Goal: Task Accomplishment & Management: Complete application form

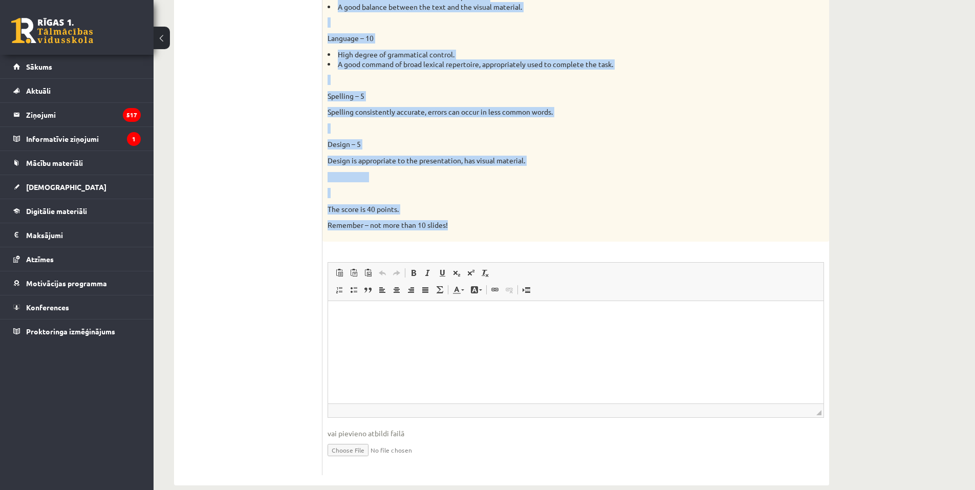
scroll to position [688, 0]
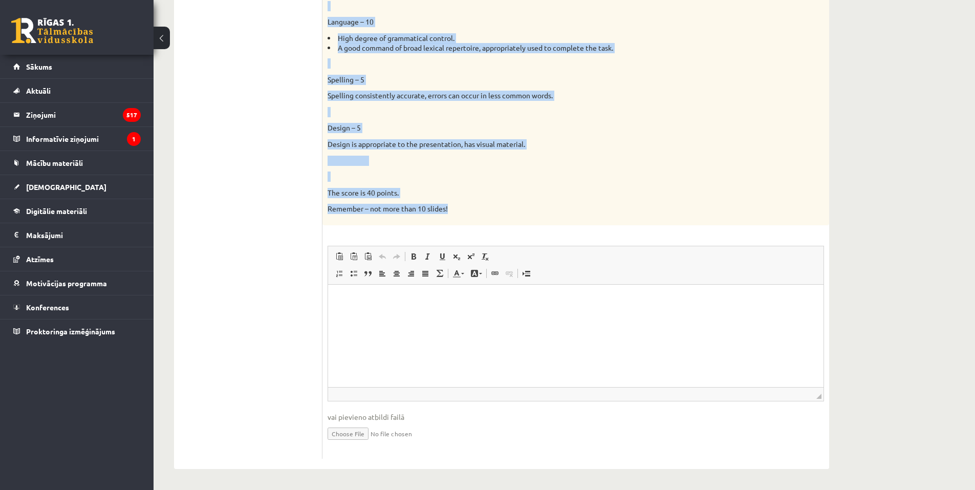
click at [648, 171] on p at bounding box center [549, 176] width 445 height 10
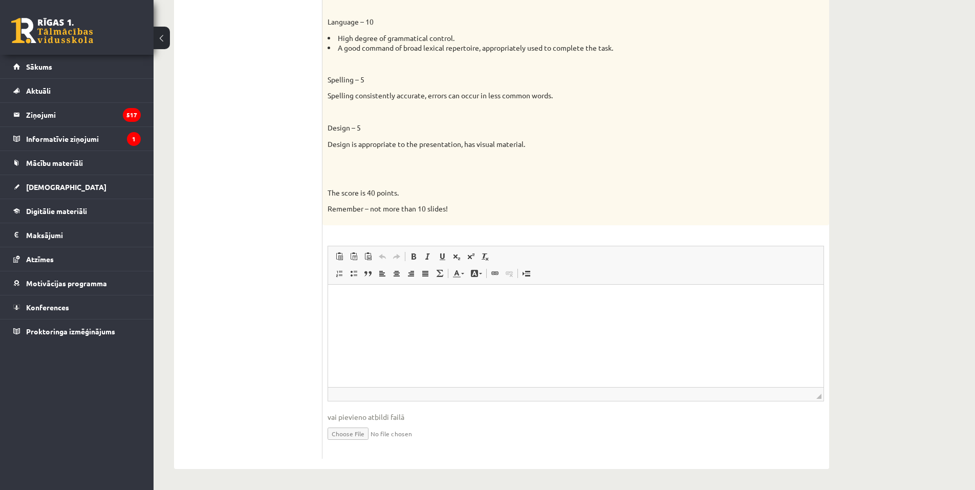
click at [462, 315] on html at bounding box center [575, 299] width 495 height 31
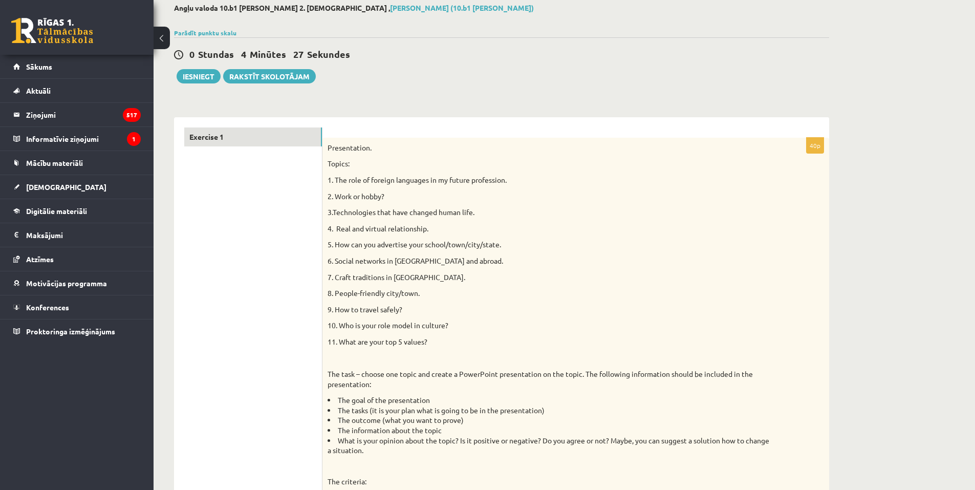
scroll to position [23, 0]
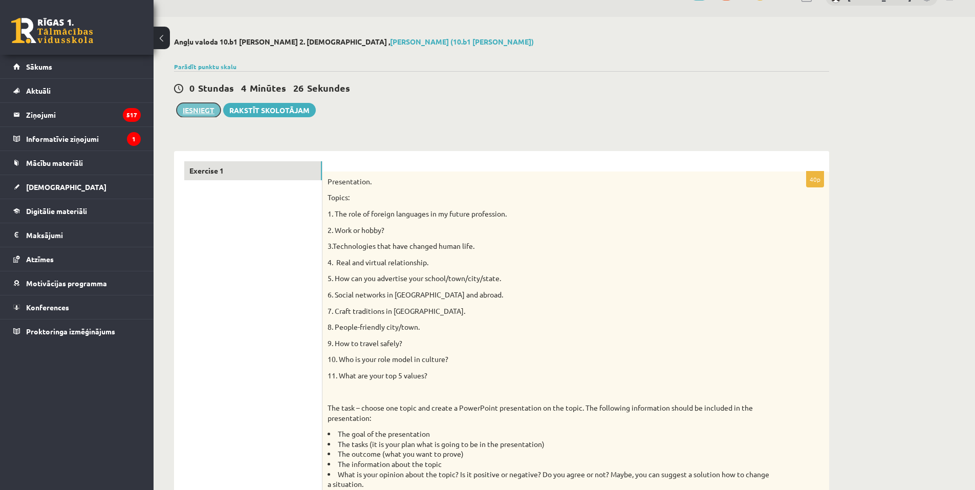
click at [212, 113] on button "Iesniegt" at bounding box center [199, 110] width 44 height 14
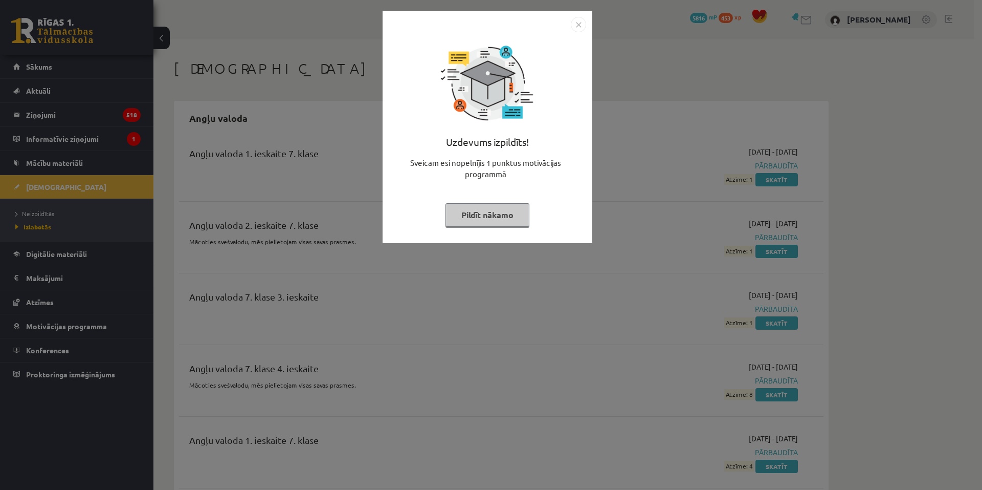
click at [580, 26] on img "Close" at bounding box center [578, 24] width 15 height 15
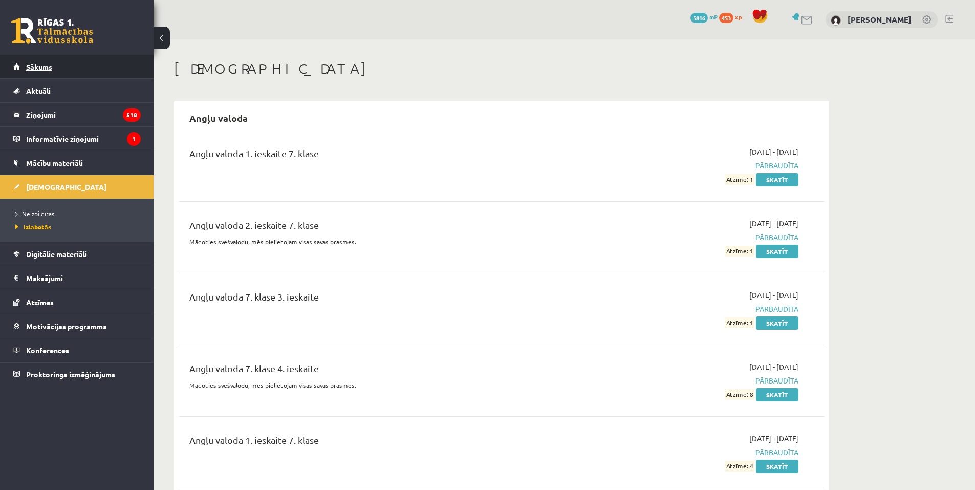
click at [94, 64] on link "Sākums" at bounding box center [76, 67] width 127 height 24
